Goal: Task Accomplishment & Management: Manage account settings

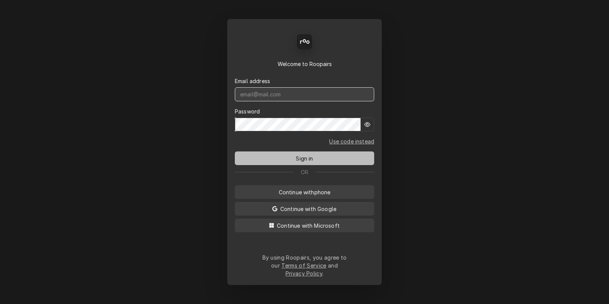
type input "[DOMAIN_NAME][EMAIL_ADDRESS][DOMAIN_NAME]"
click at [315, 162] on span "Sign in" at bounding box center [304, 158] width 20 height 8
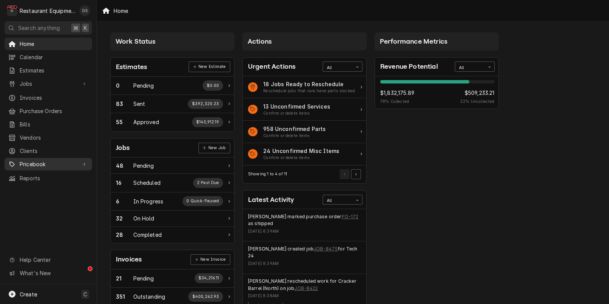
click at [37, 160] on span "Pricebook" at bounding box center [48, 164] width 57 height 8
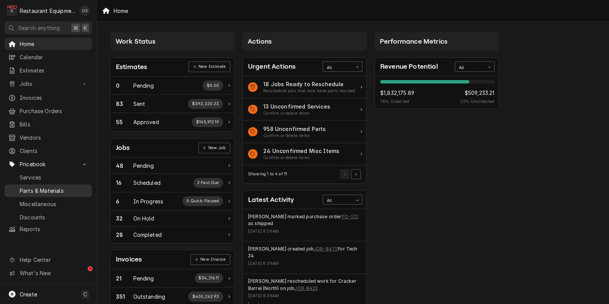
drag, startPoint x: 46, startPoint y: 184, endPoint x: 67, endPoint y: 186, distance: 21.0
click at [46, 186] on span "Parts & Materials" at bounding box center [54, 190] width 69 height 8
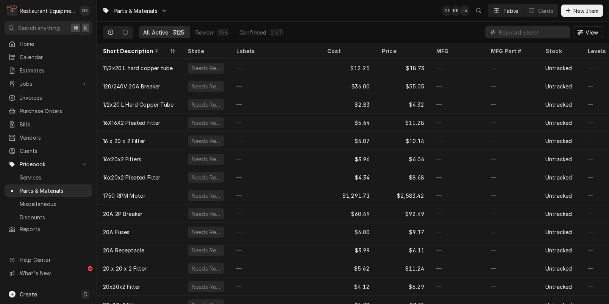
click at [507, 36] on input "Dynamic Content Wrapper" at bounding box center [532, 32] width 67 height 12
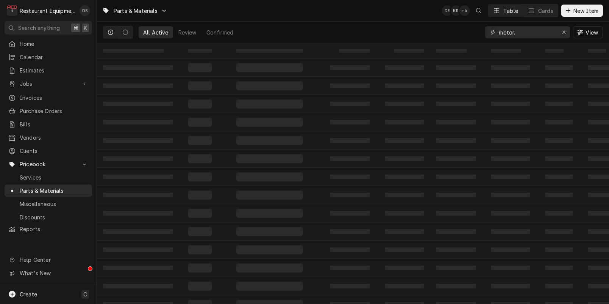
type input "motor."
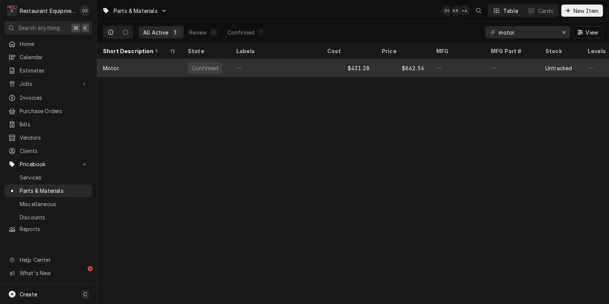
click at [210, 69] on div "Confirmed" at bounding box center [205, 68] width 28 height 8
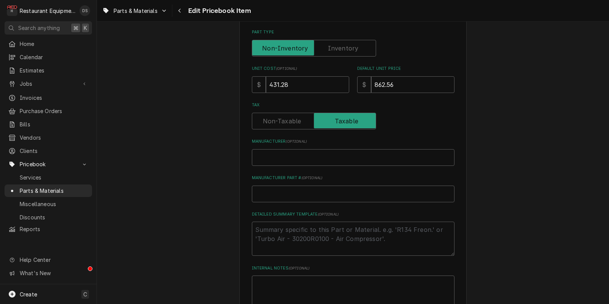
scroll to position [155, 0]
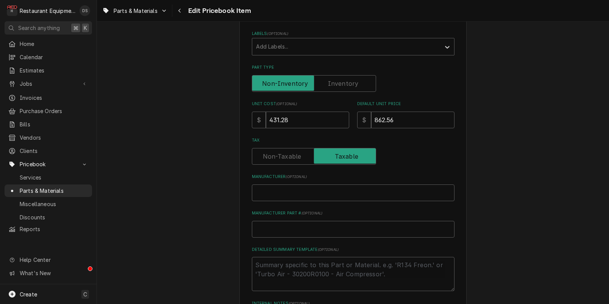
click at [343, 82] on label "Part Type" at bounding box center [314, 83] width 124 height 17
click at [343, 82] on input "Part Type" at bounding box center [313, 83] width 117 height 17
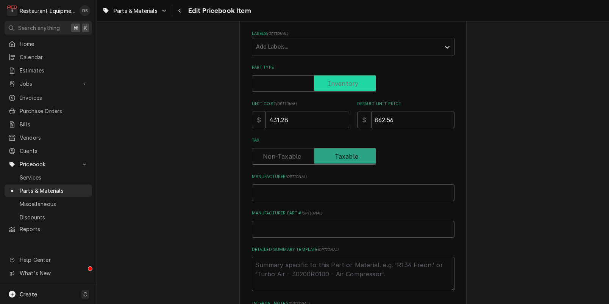
checkbox input "true"
type textarea "x"
click at [279, 83] on label "Part Type" at bounding box center [314, 83] width 124 height 17
click at [279, 83] on input "Part Type" at bounding box center [313, 83] width 117 height 17
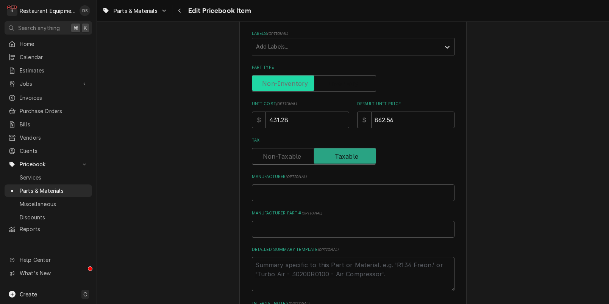
checkbox input "false"
type textarea "x"
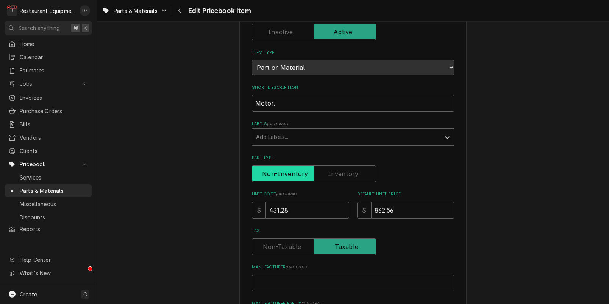
scroll to position [40, 0]
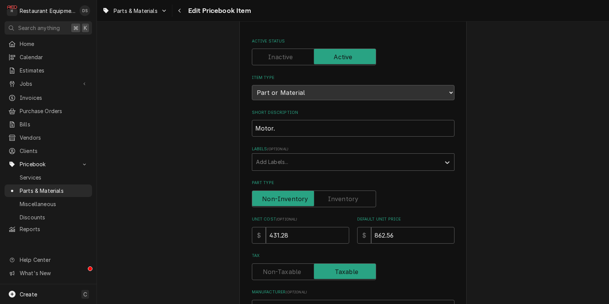
click at [291, 55] on label "Active Status" at bounding box center [314, 57] width 124 height 17
click at [291, 55] on input "Active Status" at bounding box center [313, 57] width 117 height 17
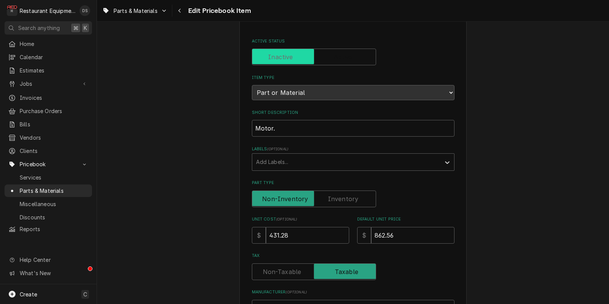
checkbox input "false"
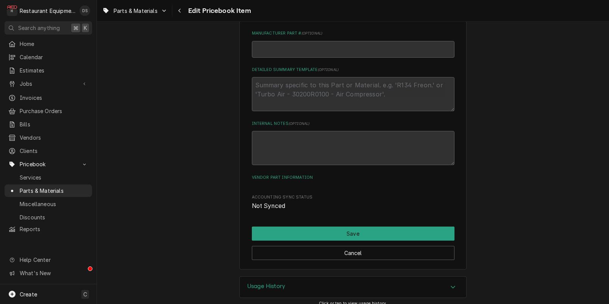
scroll to position [343, 0]
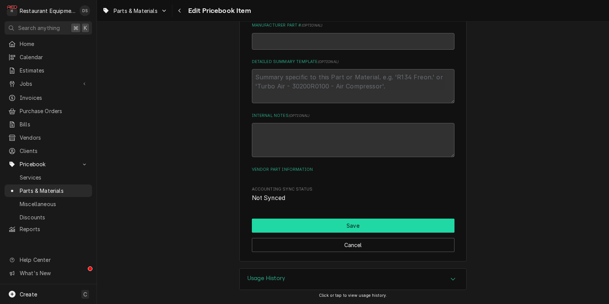
click at [351, 227] on button "Save" at bounding box center [353, 225] width 203 height 14
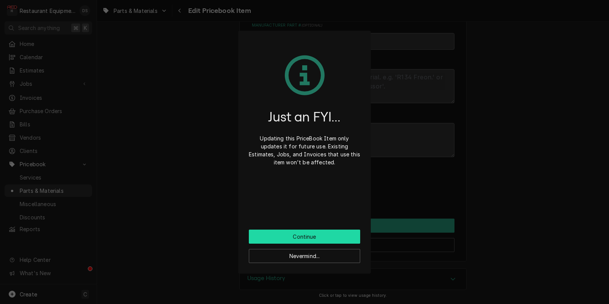
drag, startPoint x: 288, startPoint y: 238, endPoint x: 238, endPoint y: 232, distance: 50.1
click at [287, 238] on button "Continue" at bounding box center [304, 236] width 111 height 14
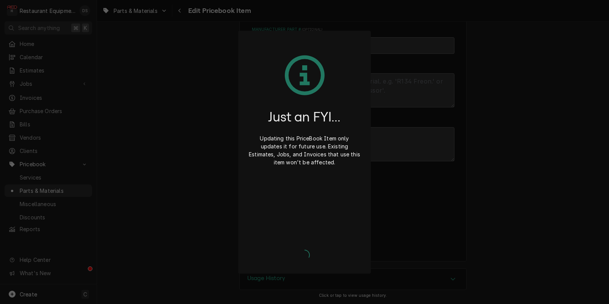
type textarea "x"
